Goal: Task Accomplishment & Management: Complete application form

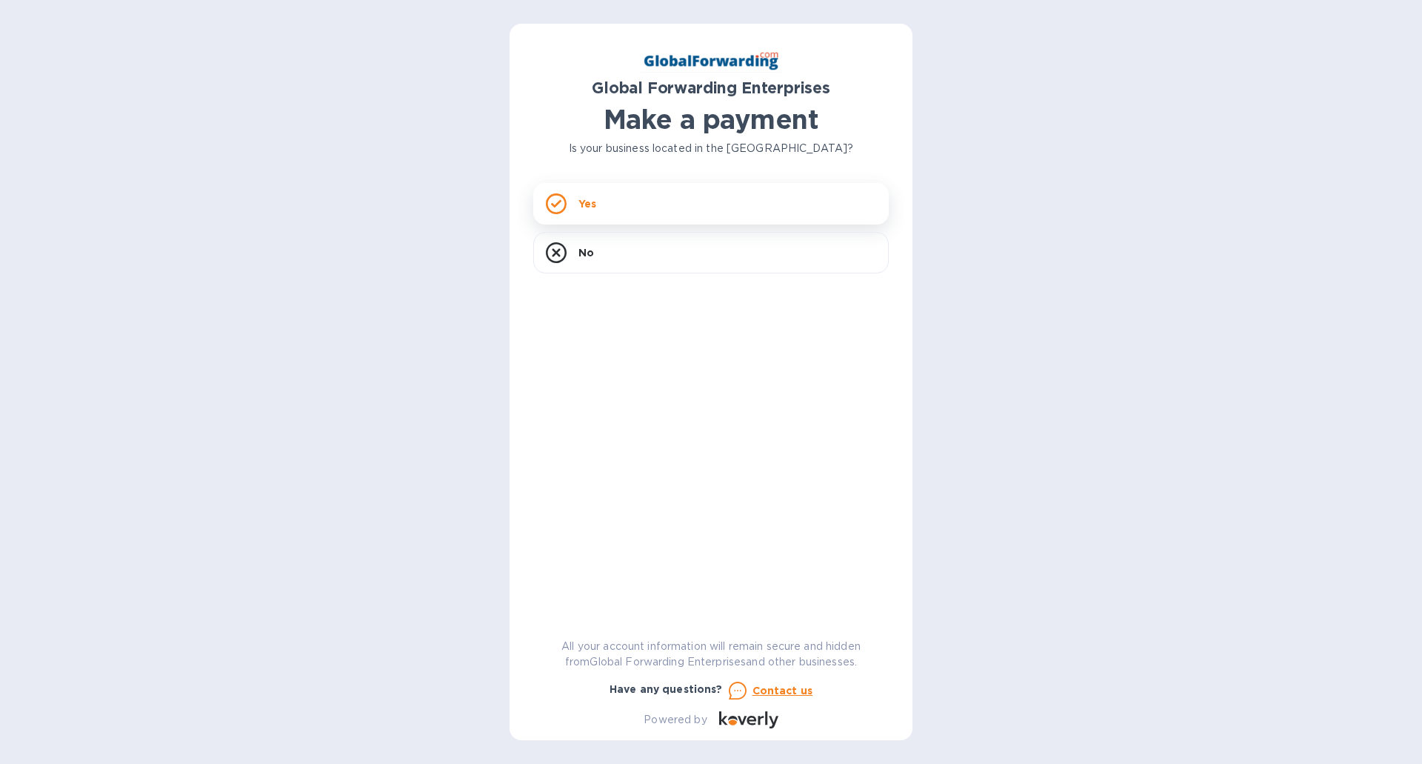
click at [595, 204] on p "Yes" at bounding box center [587, 203] width 18 height 15
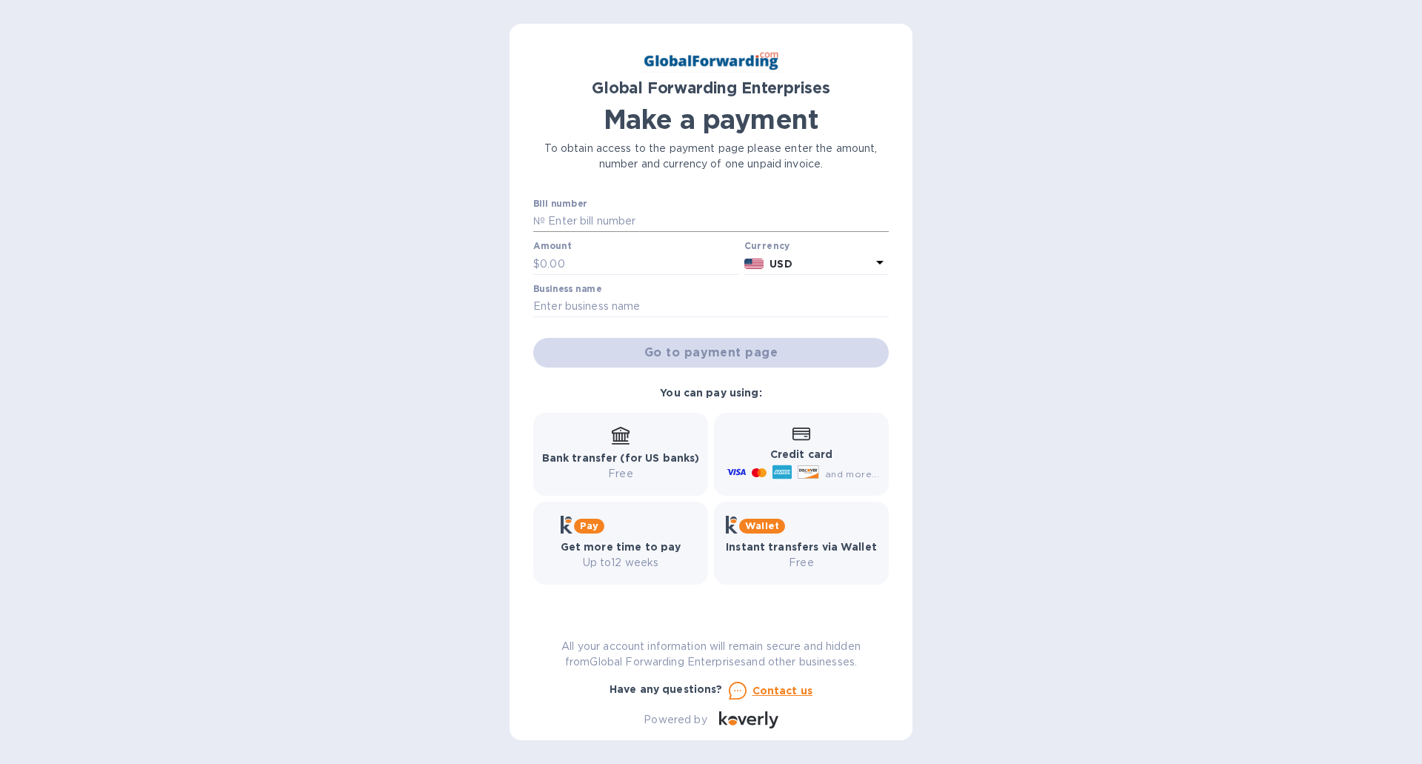
click at [604, 227] on input "text" at bounding box center [717, 221] width 344 height 22
paste input "GFE11757247"
type input "GFE11757247"
click at [605, 255] on input "text" at bounding box center [639, 264] width 199 height 22
type input "492.20"
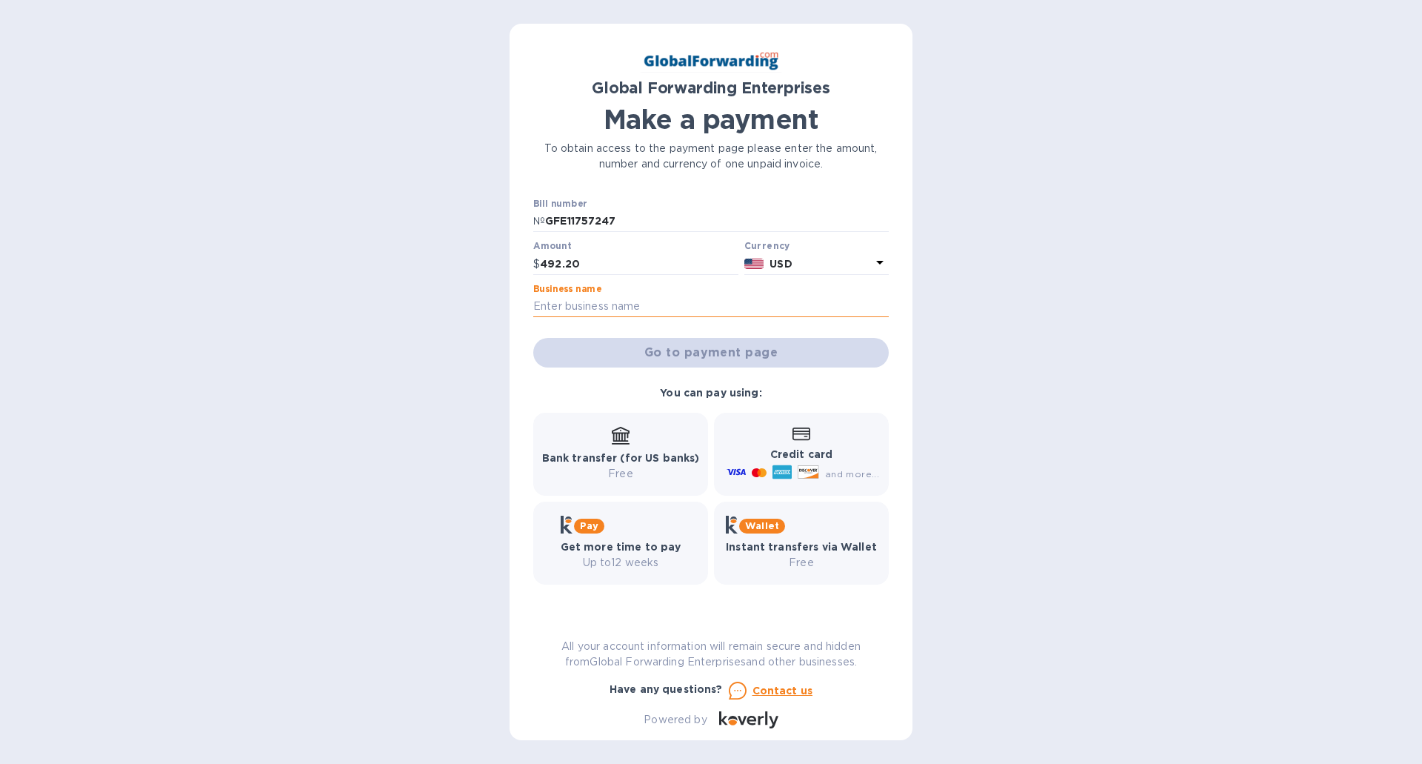
click at [671, 306] on input "text" at bounding box center [711, 307] width 356 height 22
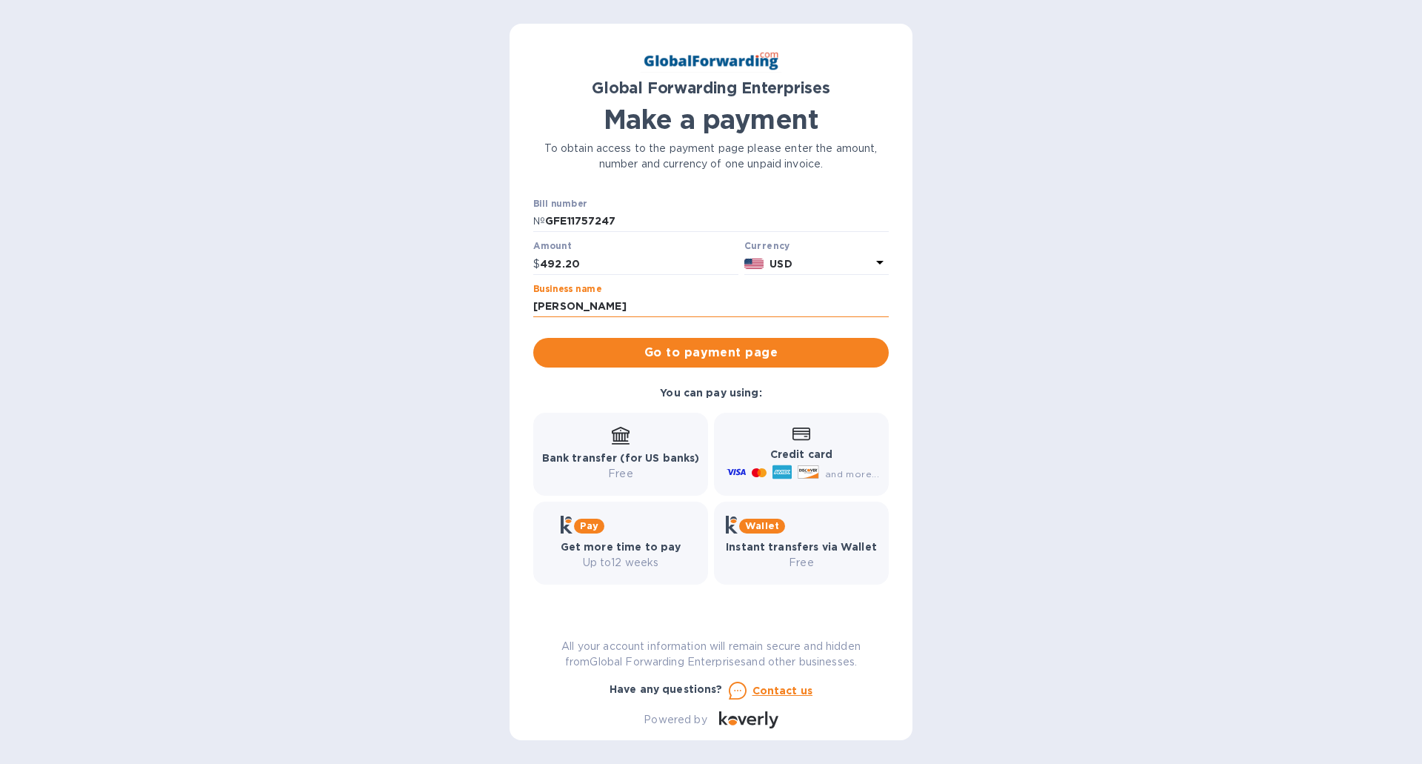
drag, startPoint x: 629, startPoint y: 301, endPoint x: 535, endPoint y: 303, distance: 94.1
click at [535, 303] on input "[PERSON_NAME]" at bounding box center [711, 307] width 356 height 22
type input "[PERSON_NAME]"
drag, startPoint x: 661, startPoint y: 356, endPoint x: 659, endPoint y: 375, distance: 19.3
click at [661, 359] on span "Go to payment page" at bounding box center [711, 353] width 332 height 18
